Goal: Task Accomplishment & Management: Use online tool/utility

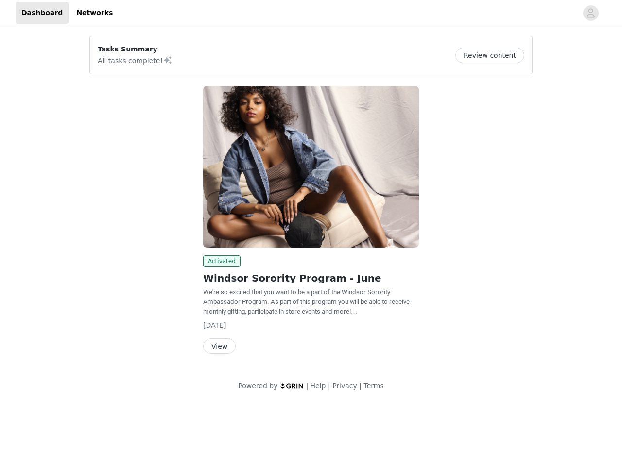
click at [311, 202] on img at bounding box center [311, 167] width 216 height 162
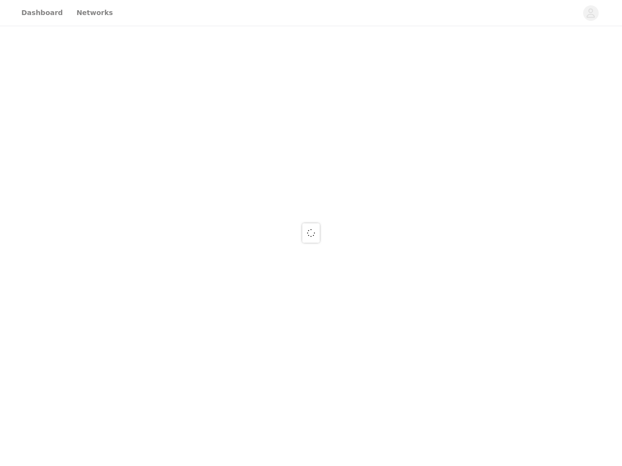
click at [311, 13] on div at bounding box center [311, 233] width 622 height 466
click at [591, 13] on div at bounding box center [311, 233] width 622 height 466
click at [493, 55] on div at bounding box center [311, 233] width 622 height 466
